Goal: Find specific page/section: Find specific page/section

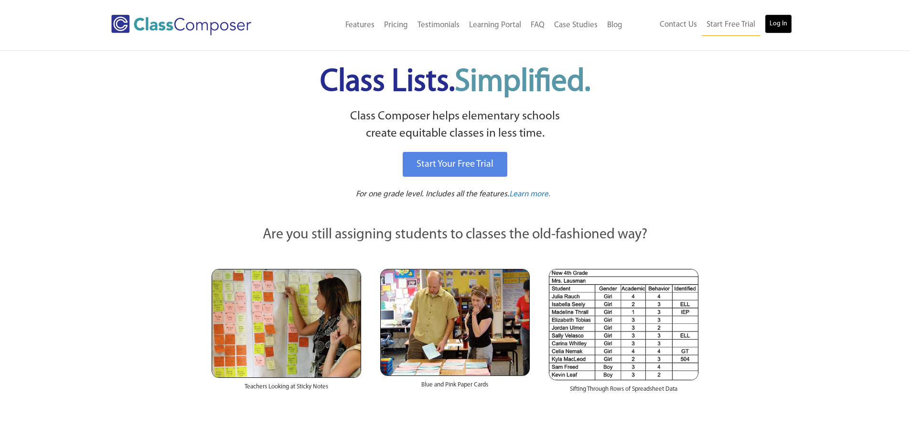
click at [776, 26] on link "Log In" at bounding box center [778, 23] width 27 height 19
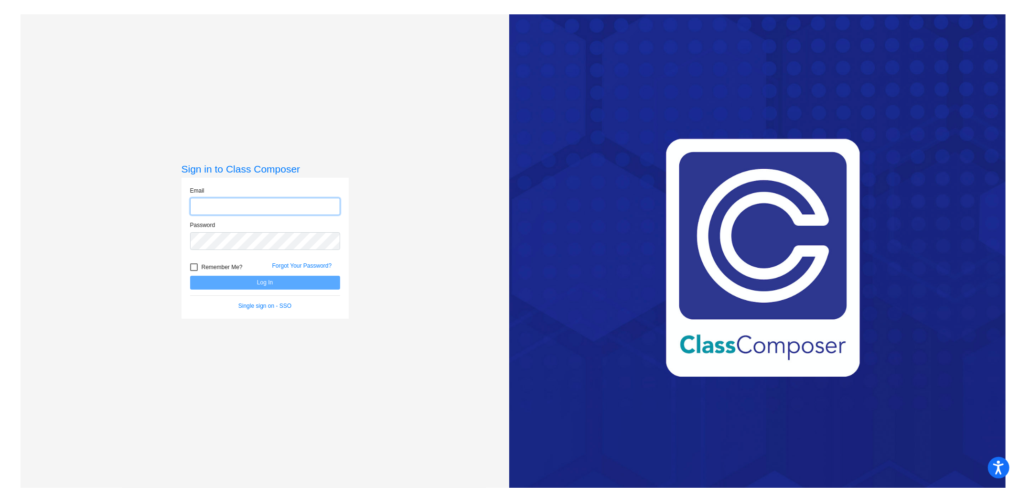
click at [202, 208] on input "email" at bounding box center [265, 207] width 150 height 18
type input "[EMAIL_ADDRESS][DOMAIN_NAME]"
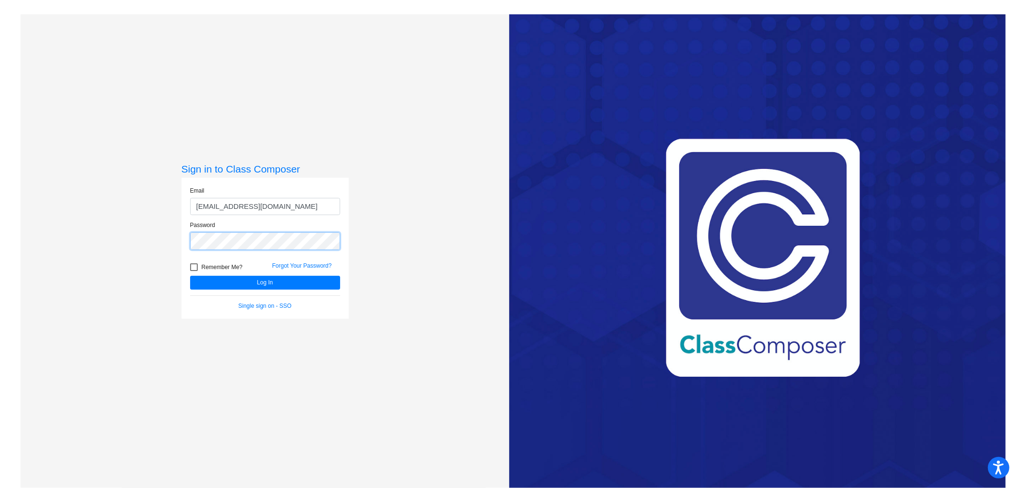
click at [190, 276] on button "Log In" at bounding box center [265, 283] width 150 height 14
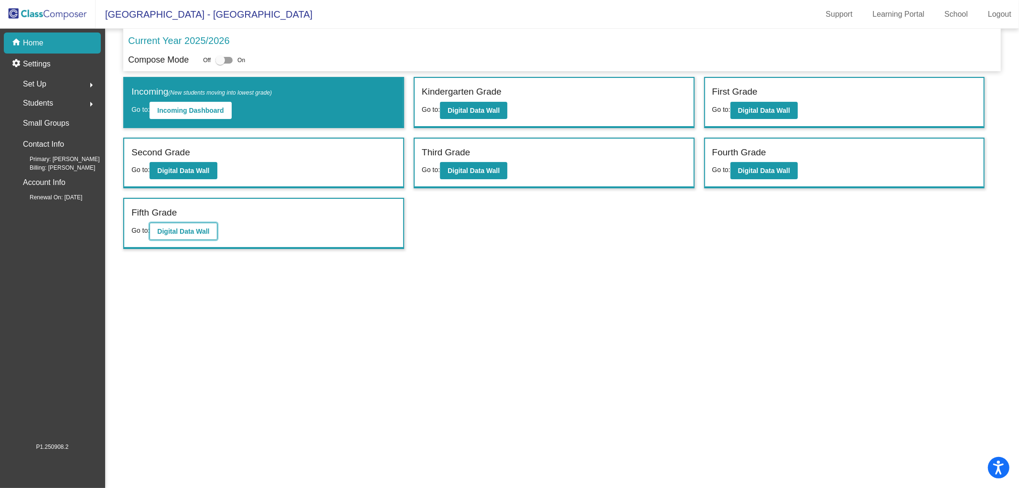
click at [191, 227] on b "Digital Data Wall" at bounding box center [183, 231] width 52 height 8
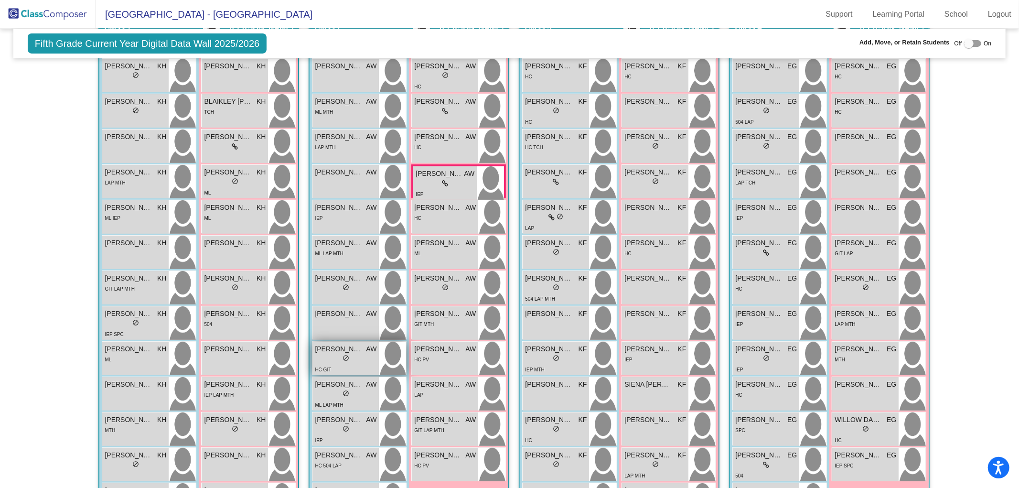
scroll to position [307, 0]
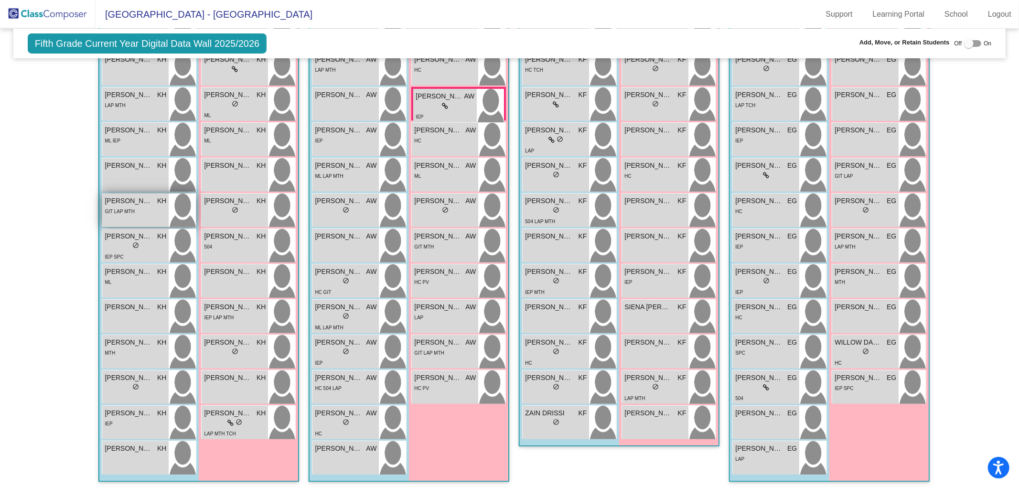
click at [126, 197] on span "[PERSON_NAME]" at bounding box center [129, 201] width 48 height 10
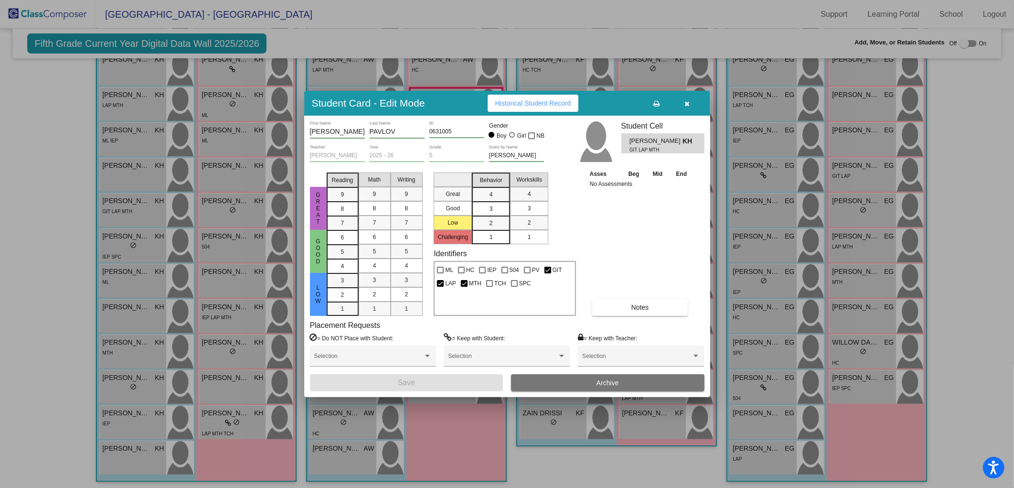
click at [692, 101] on button "button" at bounding box center [687, 103] width 31 height 17
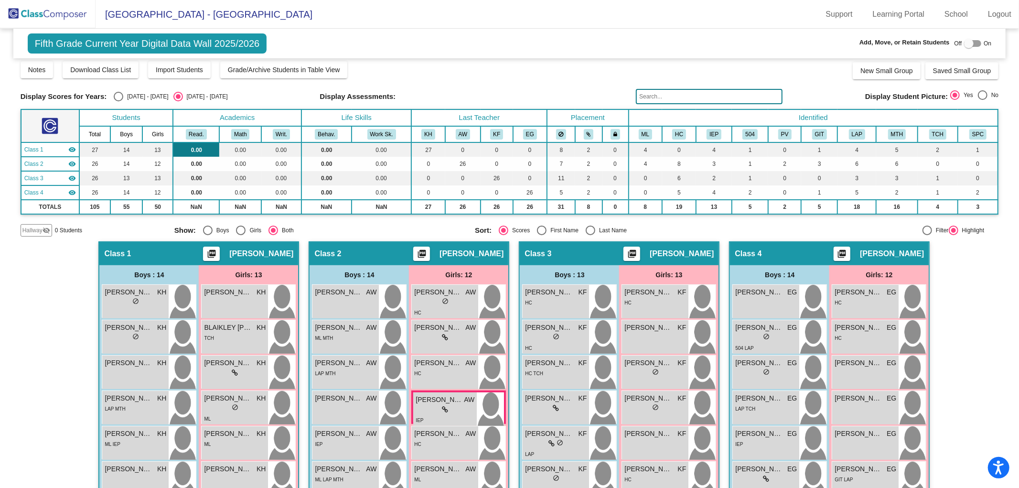
scroll to position [0, 0]
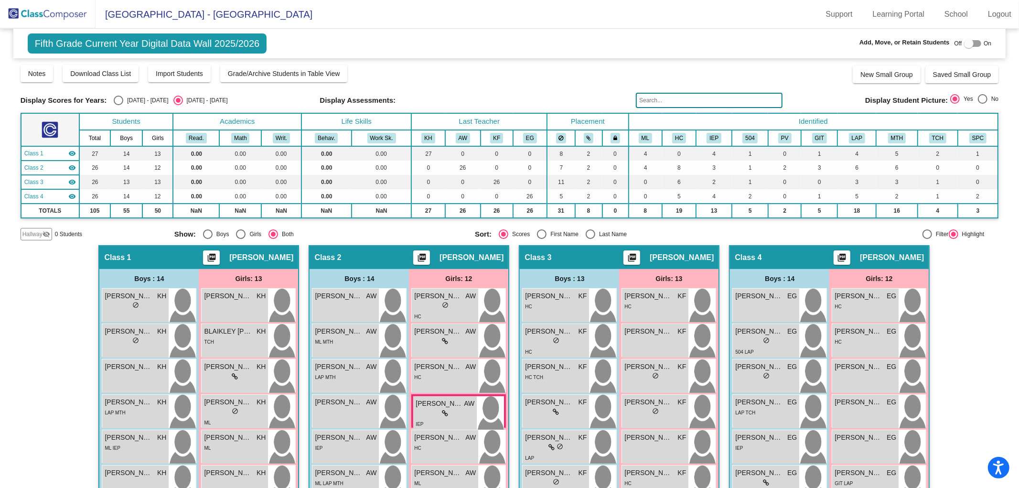
click at [70, 16] on img at bounding box center [48, 14] width 96 height 28
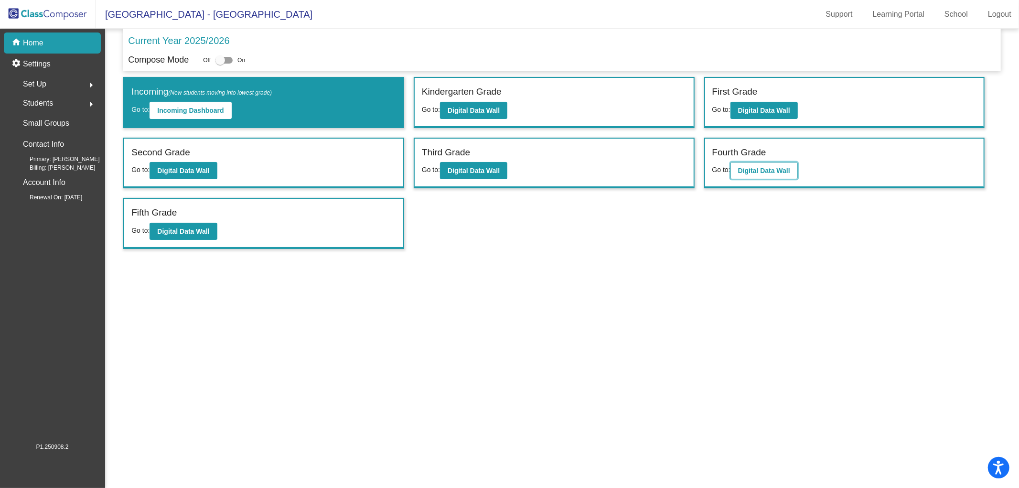
click at [767, 163] on button "Digital Data Wall" at bounding box center [763, 170] width 67 height 17
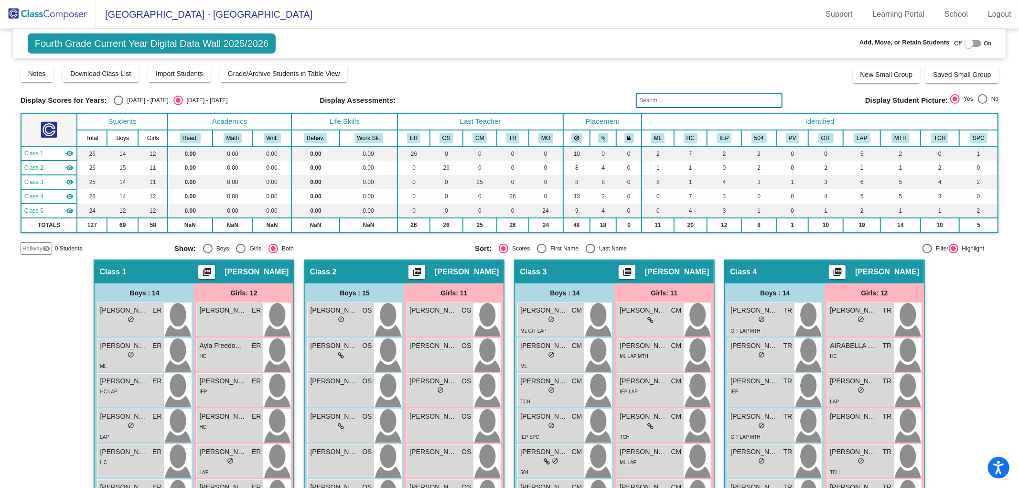
drag, startPoint x: 54, startPoint y: 12, endPoint x: 78, endPoint y: 24, distance: 27.1
click at [54, 12] on img at bounding box center [48, 14] width 96 height 28
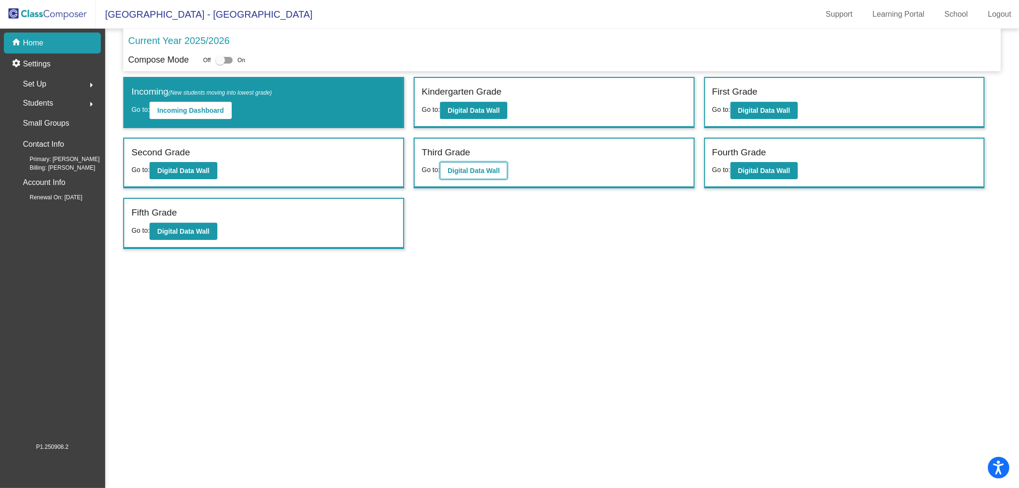
click at [484, 167] on b "Digital Data Wall" at bounding box center [473, 171] width 52 height 8
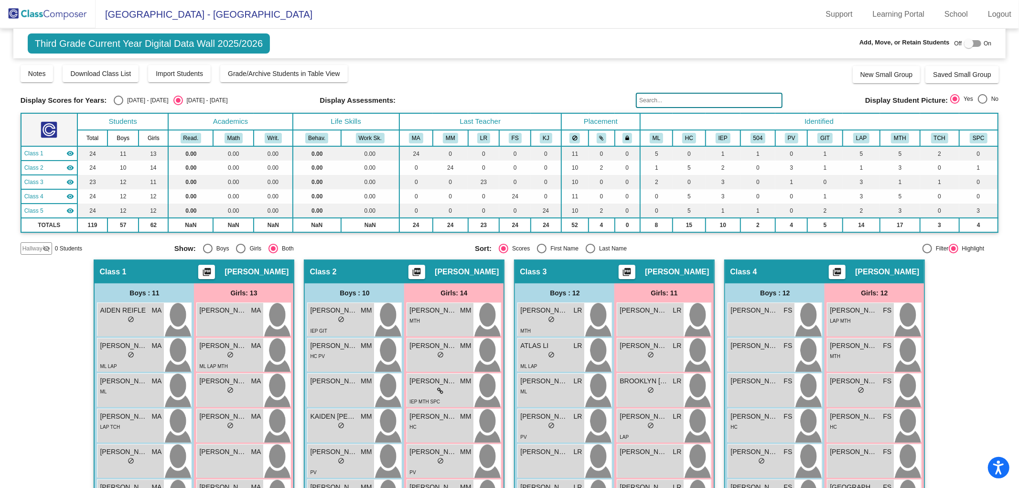
click at [46, 11] on img at bounding box center [48, 14] width 96 height 28
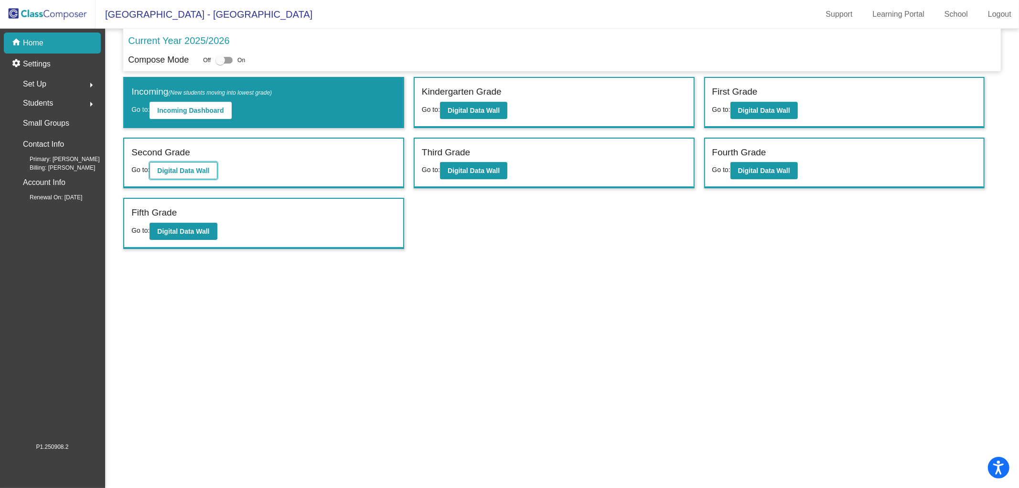
click at [203, 167] on b "Digital Data Wall" at bounding box center [183, 171] width 52 height 8
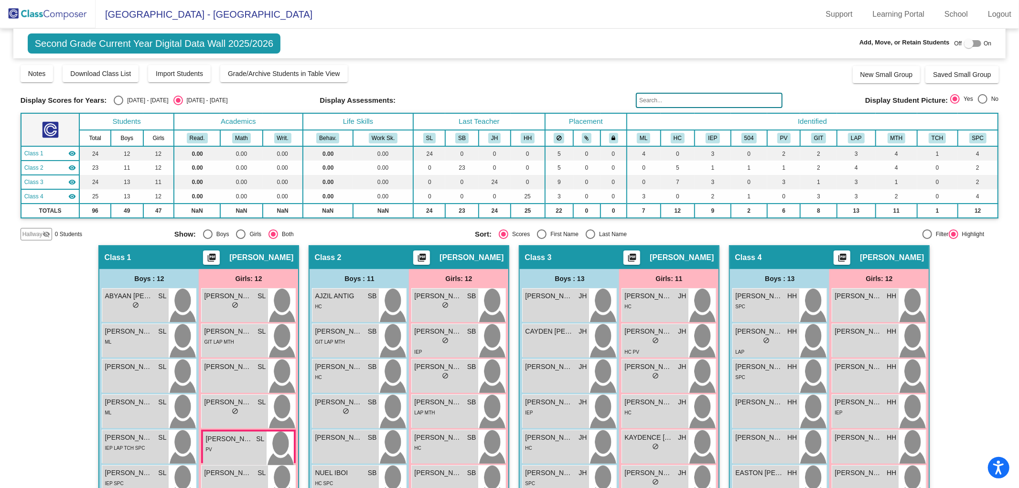
click at [63, 16] on img at bounding box center [48, 14] width 96 height 28
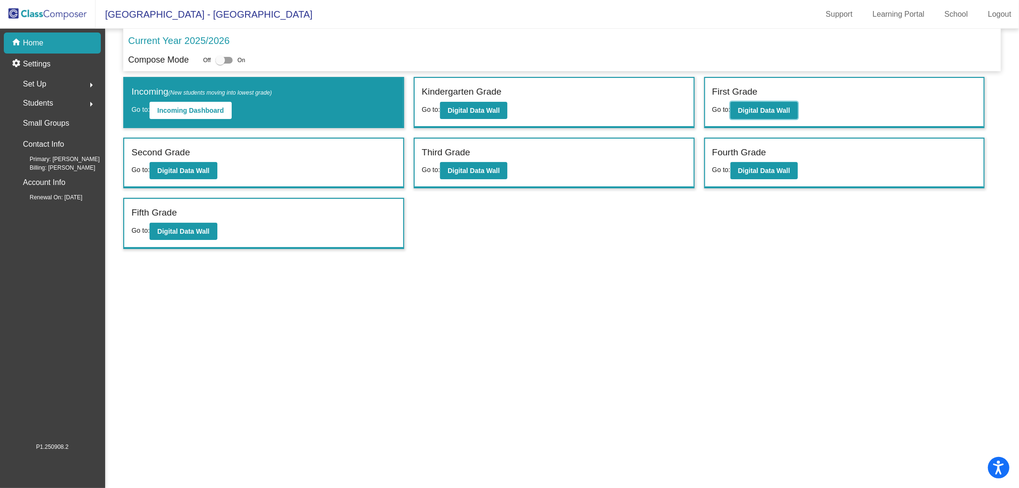
drag, startPoint x: 746, startPoint y: 115, endPoint x: 550, endPoint y: 126, distance: 197.1
click at [707, 108] on div "First Grade Go to: Digital Data Wall" at bounding box center [844, 102] width 279 height 49
click at [762, 103] on button "Digital Data Wall" at bounding box center [763, 110] width 67 height 17
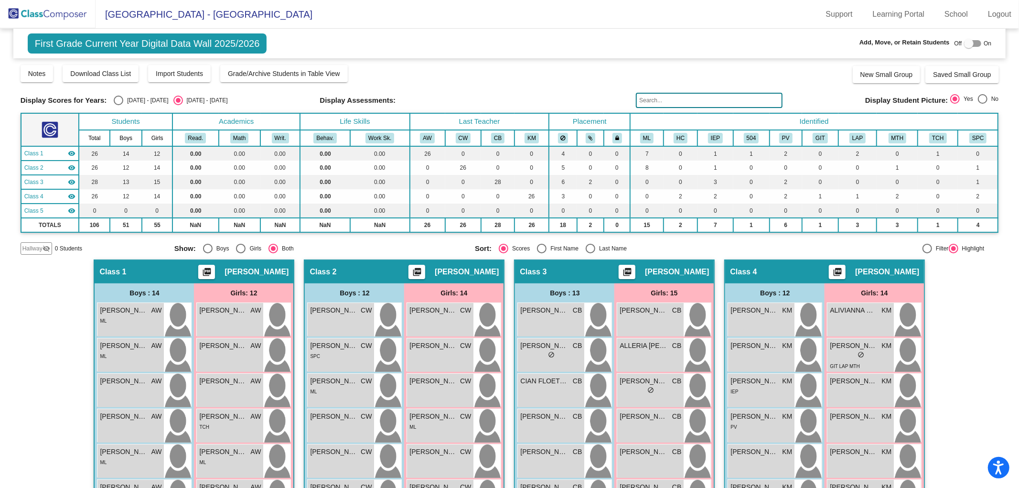
click at [63, 12] on img at bounding box center [48, 14] width 96 height 28
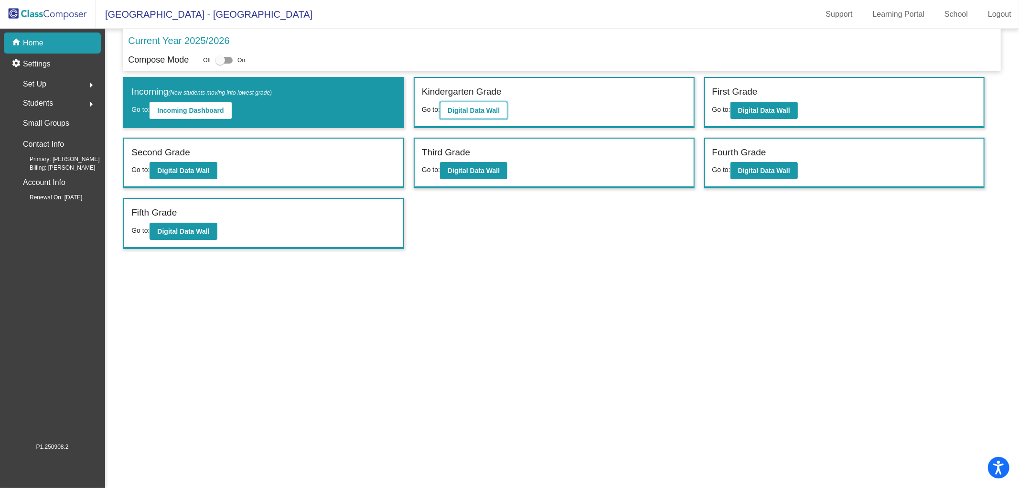
click at [462, 112] on b "Digital Data Wall" at bounding box center [473, 110] width 52 height 8
